Goal: Information Seeking & Learning: Learn about a topic

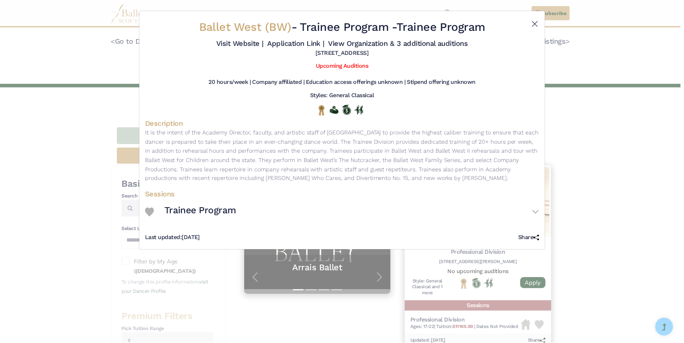
scroll to position [251, 0]
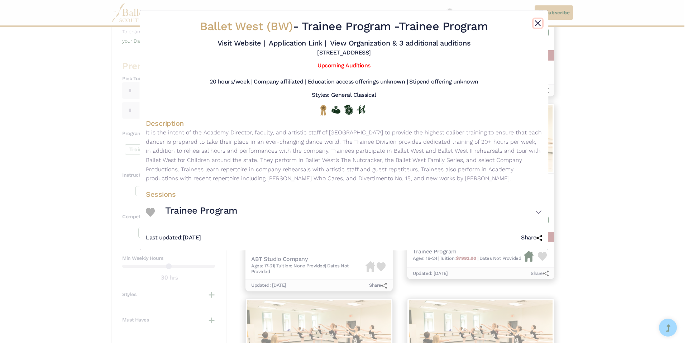
click at [538, 20] on button "Close" at bounding box center [537, 23] width 9 height 9
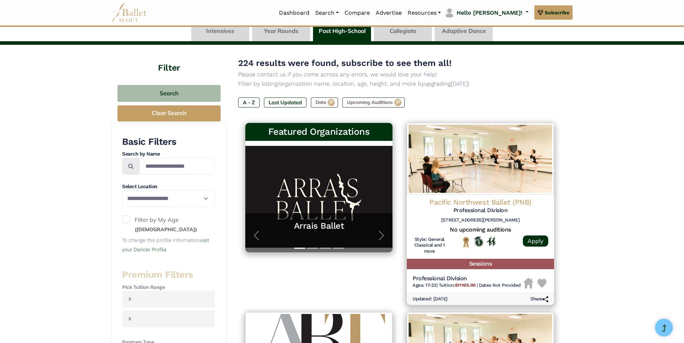
scroll to position [0, 0]
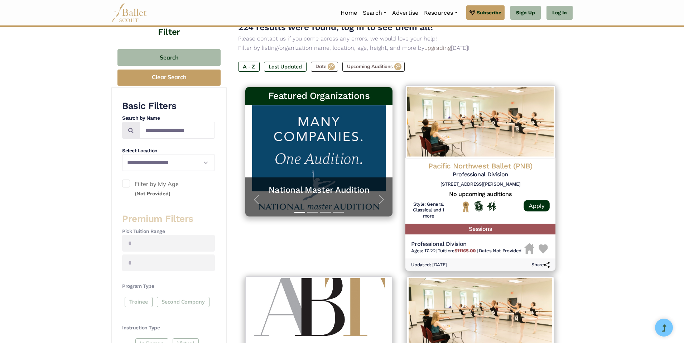
scroll to position [72, 0]
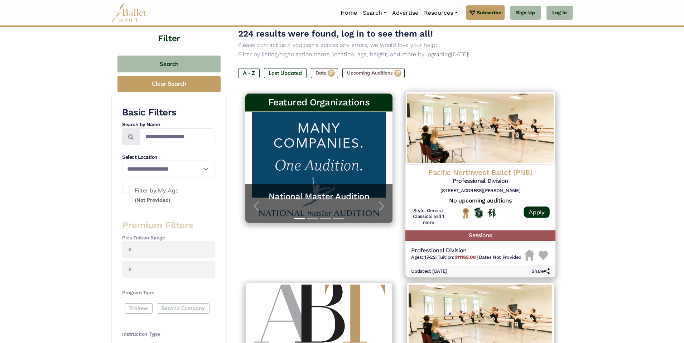
click at [478, 176] on h4 "Pacific Northwest Ballet (PNB)" at bounding box center [480, 173] width 139 height 10
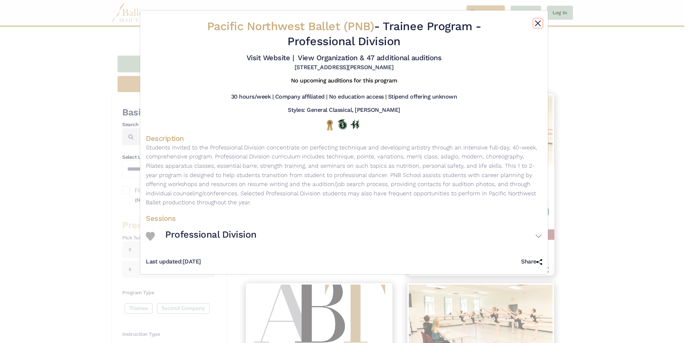
click at [536, 21] on button "Close" at bounding box center [537, 23] width 9 height 9
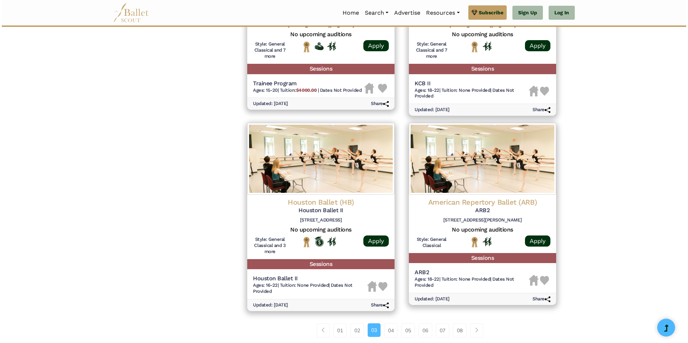
scroll to position [860, 0]
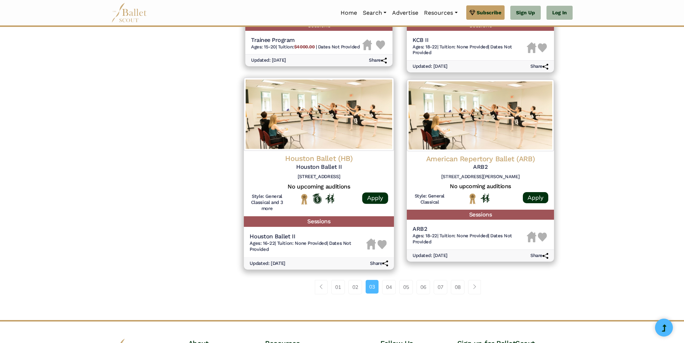
click at [340, 159] on h4 "Houston Ballet (HB)" at bounding box center [319, 159] width 139 height 10
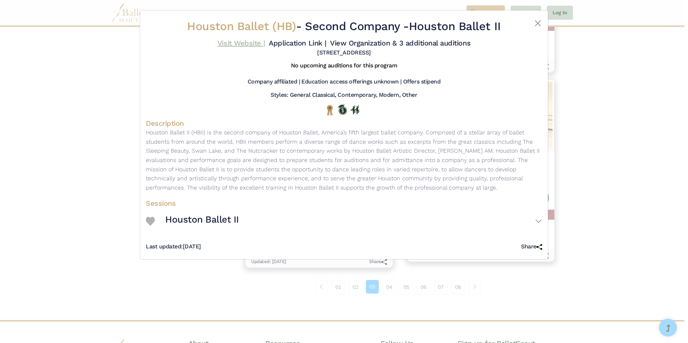
click at [244, 42] on link "Visit Website |" at bounding box center [241, 43] width 48 height 9
